Goal: Information Seeking & Learning: Find specific fact

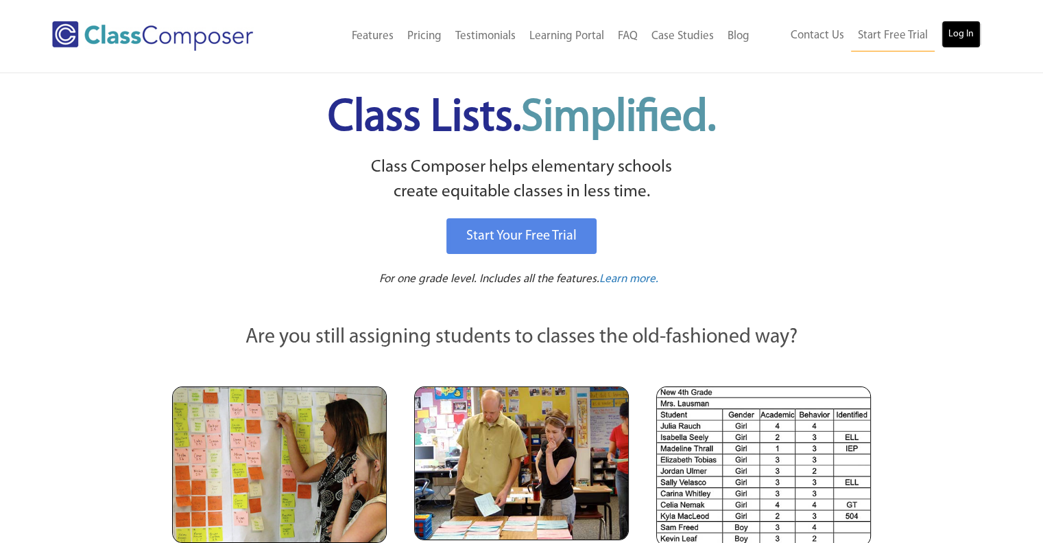
click at [958, 32] on link "Log In" at bounding box center [961, 34] width 39 height 27
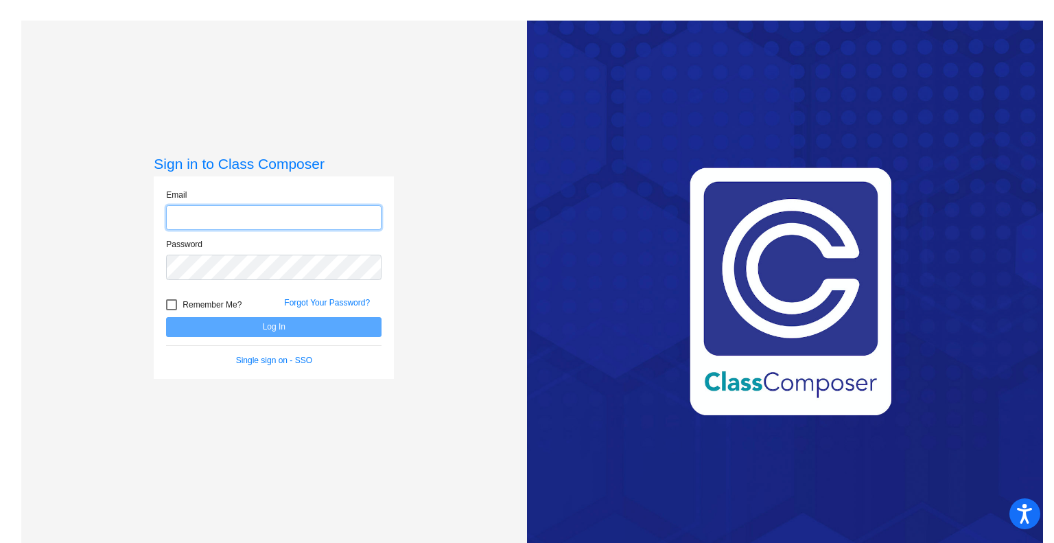
type input "blepine@stjsd.org"
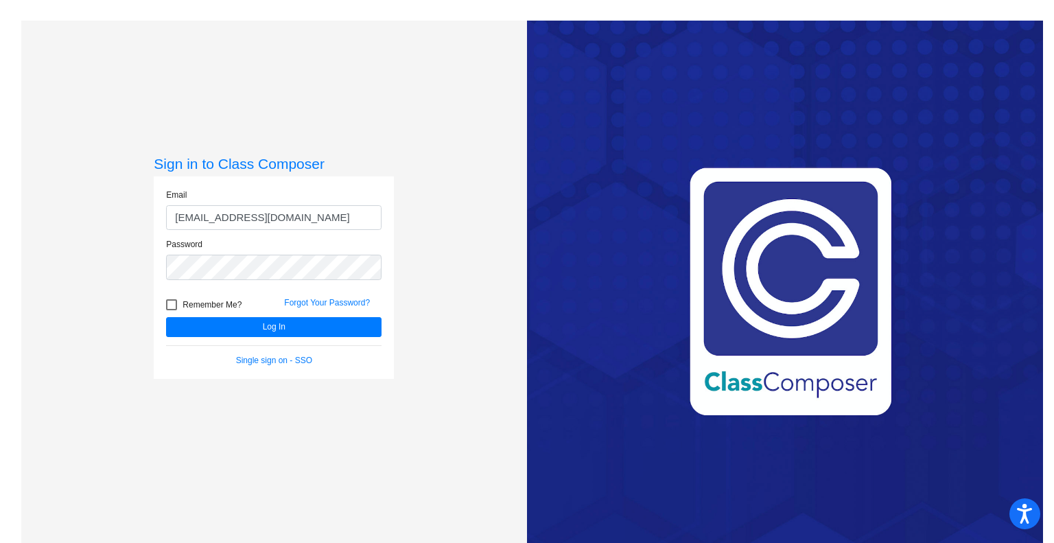
drag, startPoint x: 0, startPoint y: 0, endPoint x: 508, endPoint y: 59, distance: 511.8
click at [508, 59] on div "Sign in to Class Composer Email blepine@stjsd.org Password Remember Me? Forgot …" at bounding box center [527, 292] width 1032 height 543
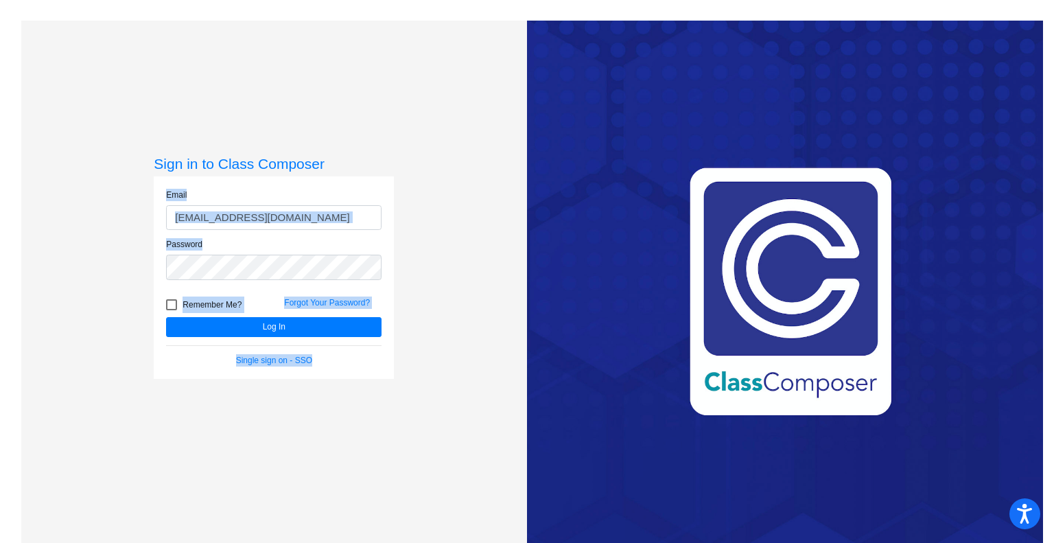
click at [445, 147] on div "Sign in to Class Composer Email blepine@stjsd.org Password Remember Me? Forgot …" at bounding box center [274, 292] width 506 height 543
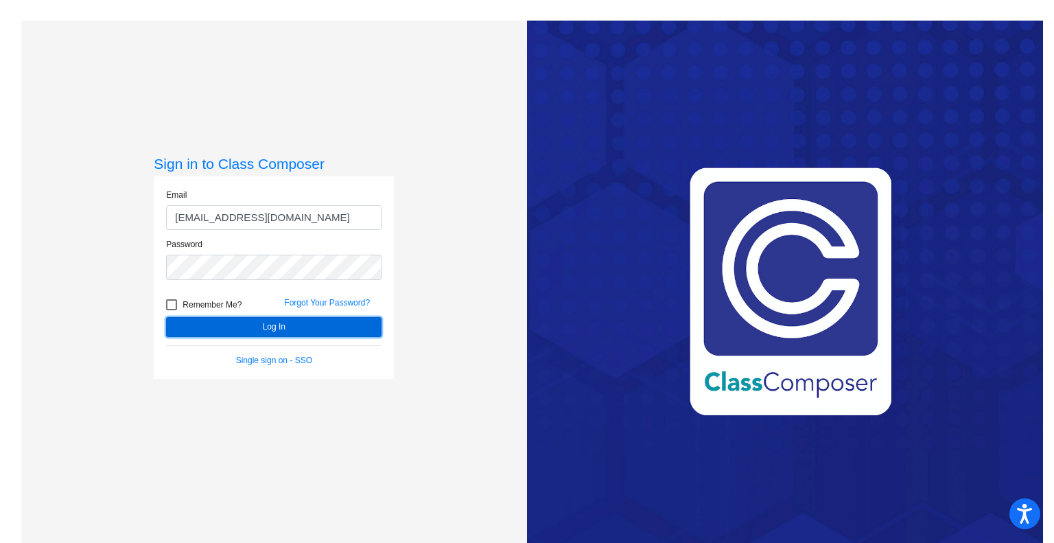
click at [271, 320] on button "Log In" at bounding box center [273, 327] width 215 height 20
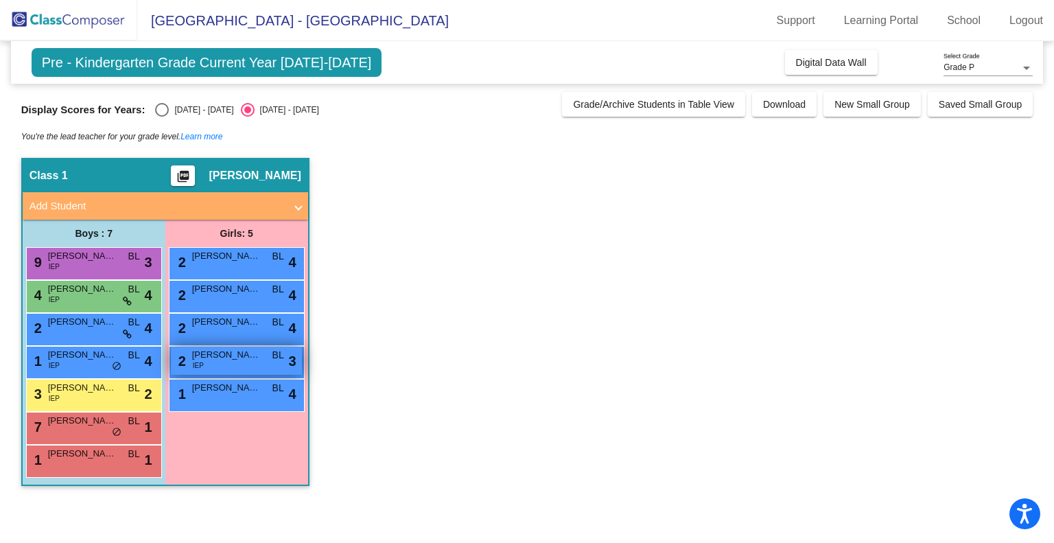
click at [214, 356] on span "Kiara Rios" at bounding box center [226, 355] width 69 height 14
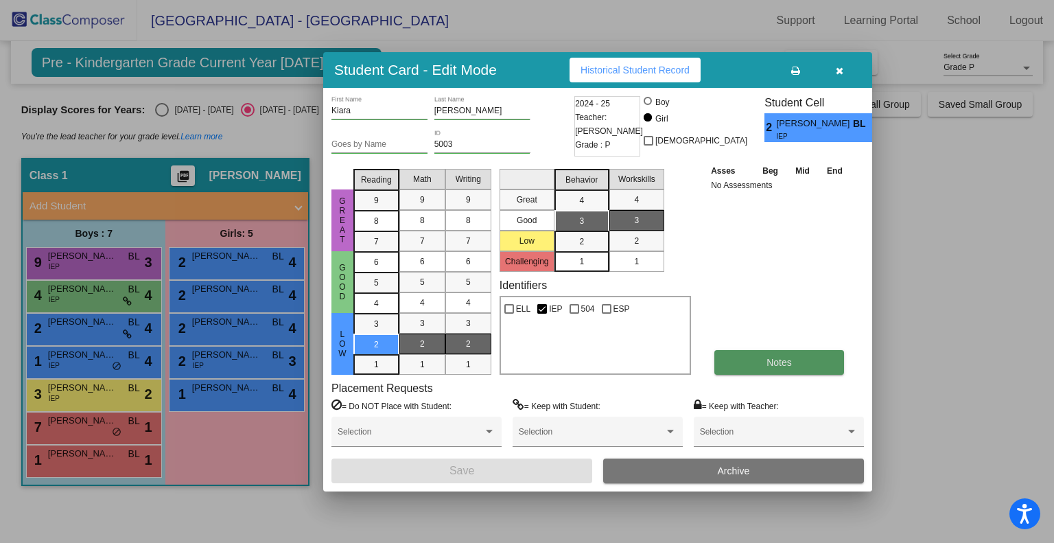
click at [766, 361] on span "Notes" at bounding box center [778, 362] width 25 height 11
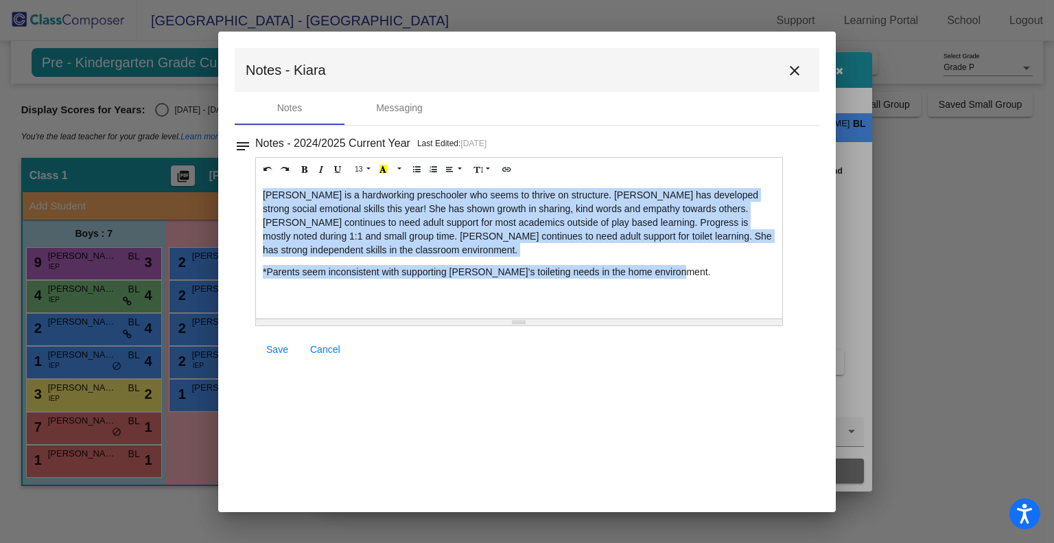
drag, startPoint x: 262, startPoint y: 192, endPoint x: 674, endPoint y: 255, distance: 417.0
click at [674, 255] on div "Kiara is a hardworking preschooler who seems to thrive on structure. Kiara has …" at bounding box center [519, 249] width 526 height 137
copy div "Kiara is a hardworking preschooler who seems to thrive on structure. Kiara has …"
click at [494, 283] on div "Kiara is a hardworking preschooler who seems to thrive on structure. Kiara has …" at bounding box center [519, 249] width 526 height 137
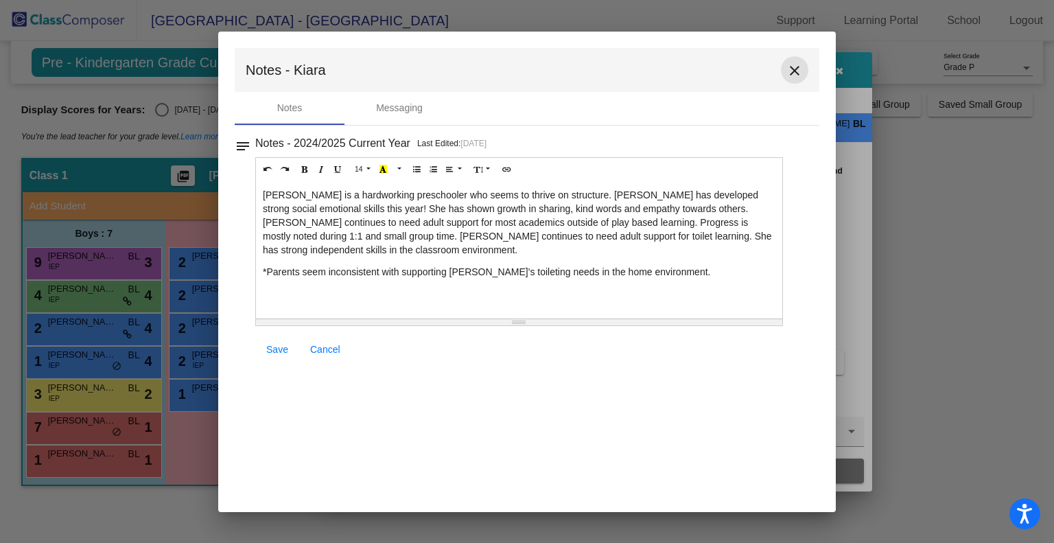
click at [794, 69] on mat-icon "close" at bounding box center [794, 70] width 16 height 16
